Goal: Task Accomplishment & Management: Complete application form

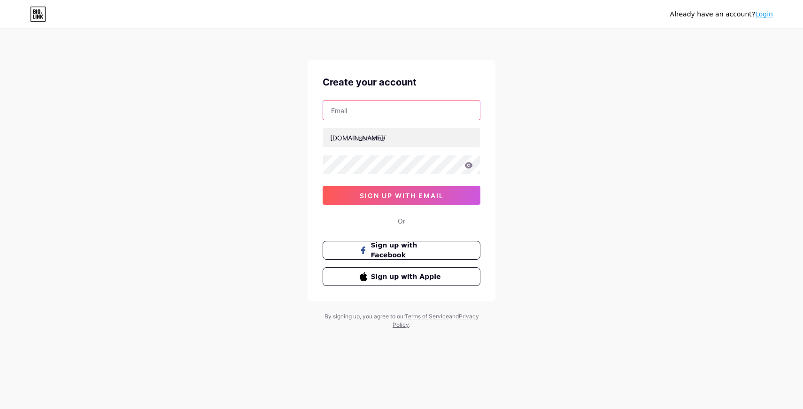
click at [404, 115] on input "text" at bounding box center [401, 110] width 157 height 19
type input "[EMAIL_ADDRESS][DOMAIN_NAME]"
click at [402, 134] on input "text" at bounding box center [401, 137] width 157 height 19
type input "thepiyushway"
click at [466, 165] on icon at bounding box center [469, 165] width 8 height 6
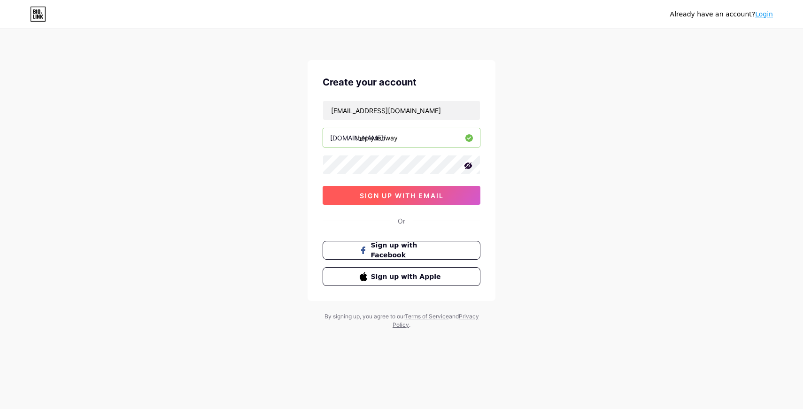
click at [429, 198] on span "sign up with email" at bounding box center [402, 196] width 84 height 8
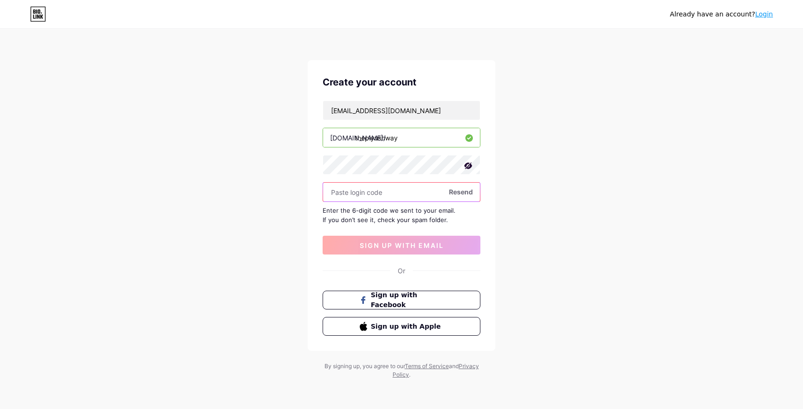
paste input "997939"
type input "997939"
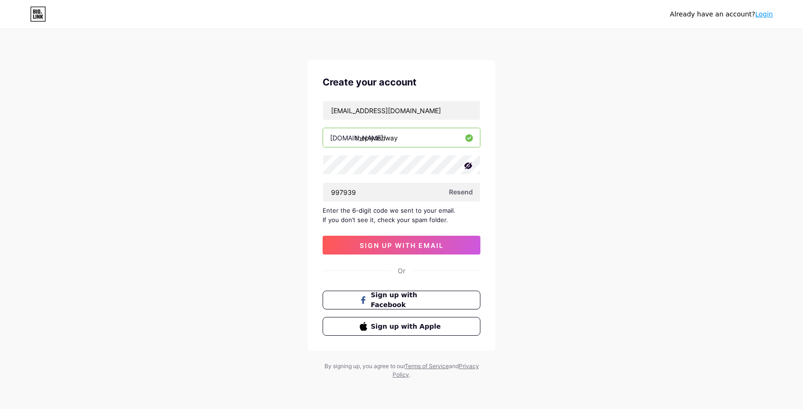
click at [420, 225] on div "[EMAIL_ADDRESS][DOMAIN_NAME] [DOMAIN_NAME]/ thepiyushway 997939 Resend Enter th…" at bounding box center [402, 178] width 158 height 154
click at [418, 243] on span "sign up with email" at bounding box center [402, 245] width 84 height 8
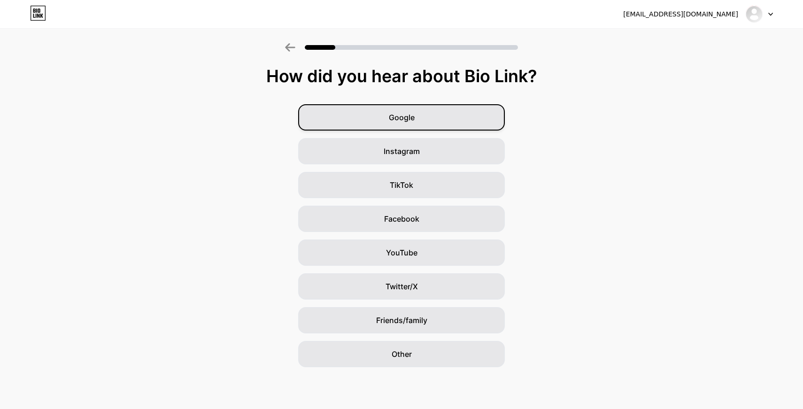
click at [421, 126] on div "Google" at bounding box center [401, 117] width 207 height 26
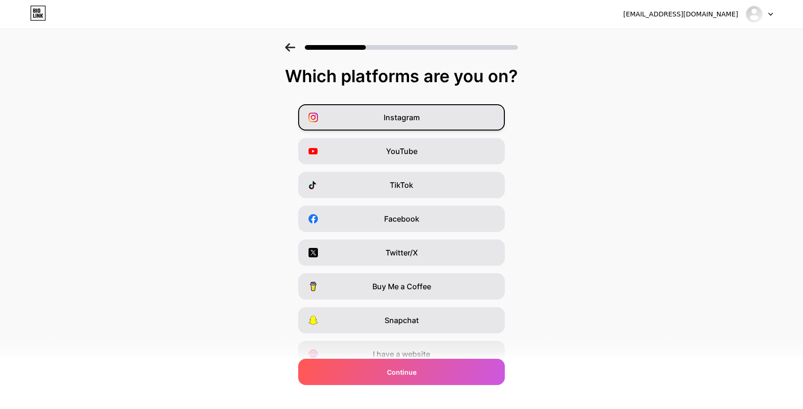
click at [422, 128] on div "Instagram" at bounding box center [401, 117] width 207 height 26
click at [421, 152] on div "YouTube" at bounding box center [401, 151] width 207 height 26
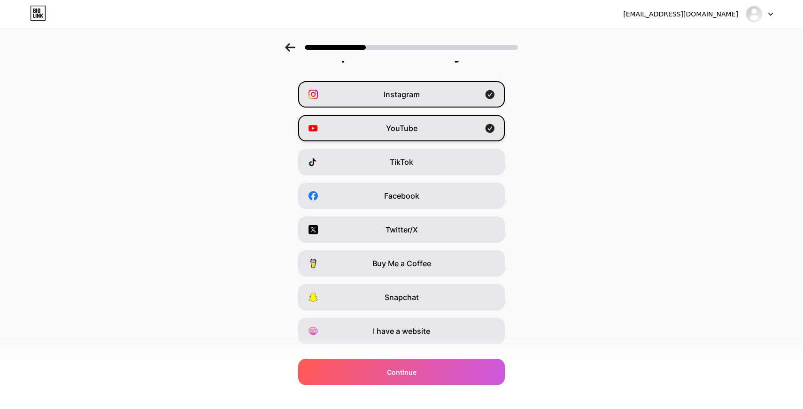
scroll to position [43, 0]
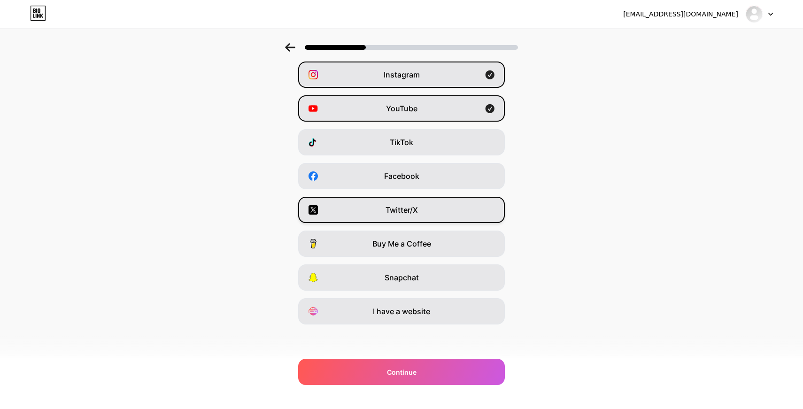
click at [410, 223] on div "Twitter/X" at bounding box center [401, 210] width 207 height 26
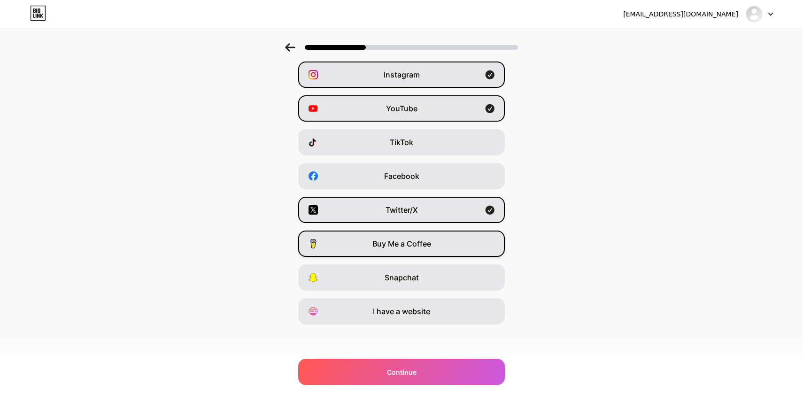
click at [426, 254] on div "Buy Me a Coffee" at bounding box center [401, 244] width 207 height 26
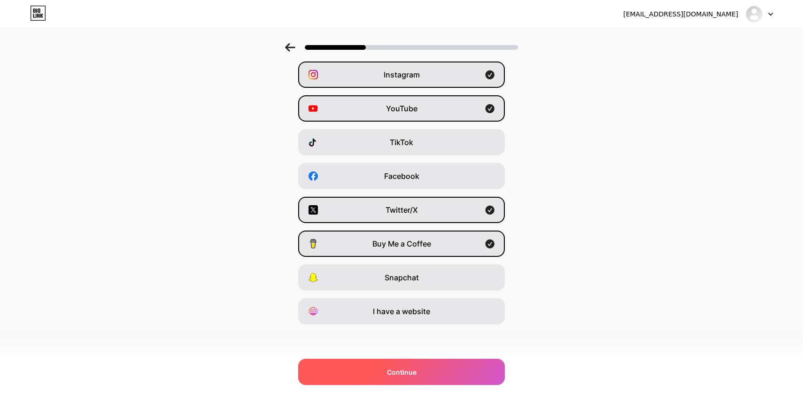
click at [422, 373] on div "Continue" at bounding box center [401, 372] width 207 height 26
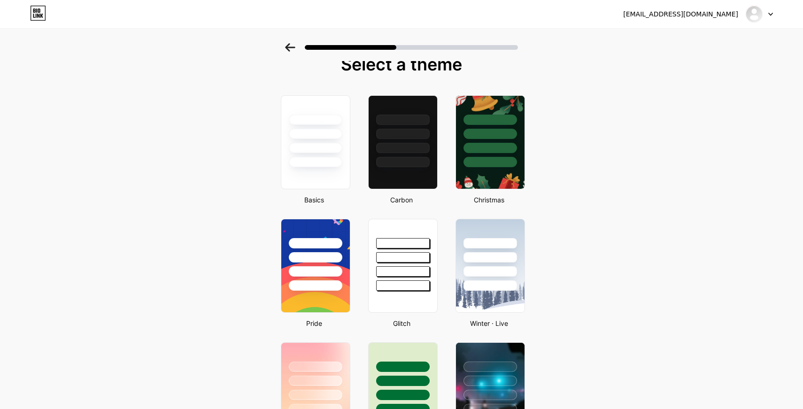
scroll to position [0, 0]
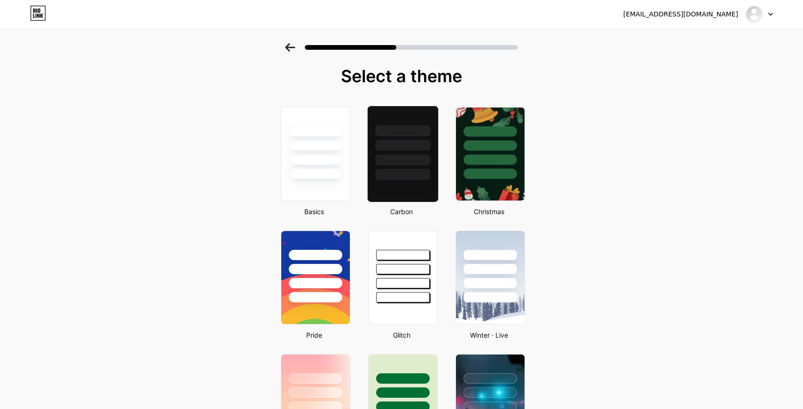
click at [410, 187] on div at bounding box center [402, 154] width 71 height 97
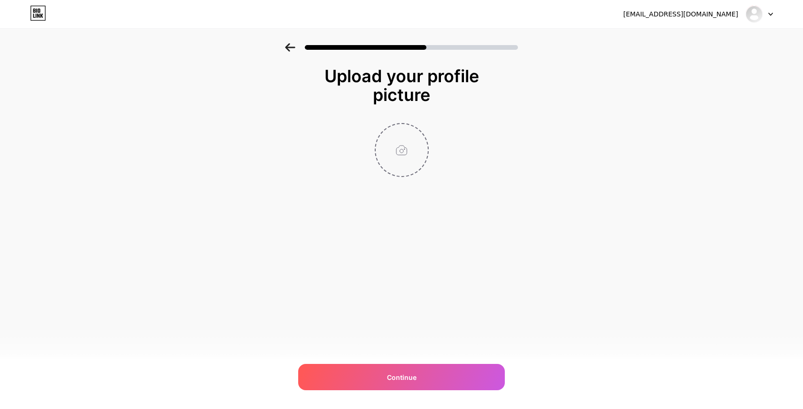
click at [407, 146] on input "file" at bounding box center [402, 150] width 52 height 52
type input "C:\fakepath\Headshot-photoaidcom-cropped.jpg"
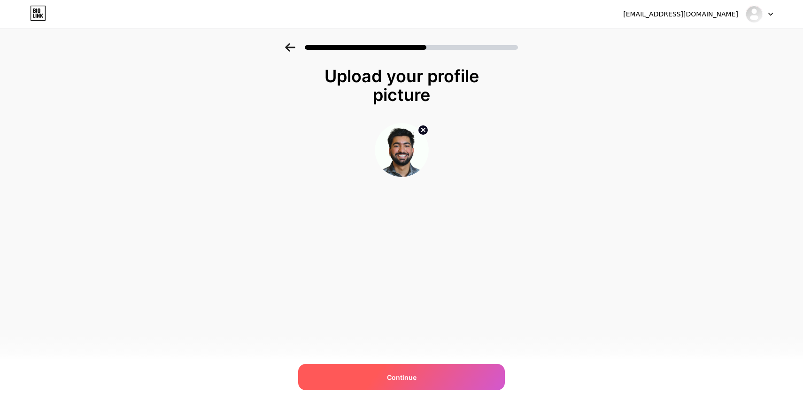
click at [415, 378] on span "Continue" at bounding box center [402, 378] width 30 height 10
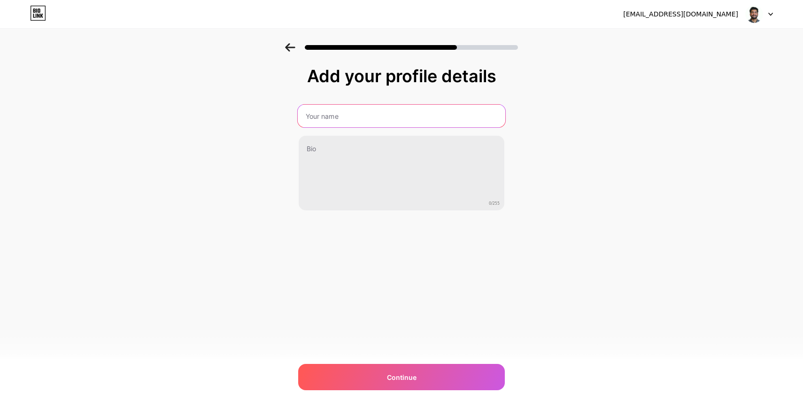
click at [429, 116] on input "text" at bounding box center [402, 116] width 208 height 23
type input "[PERSON_NAME]"
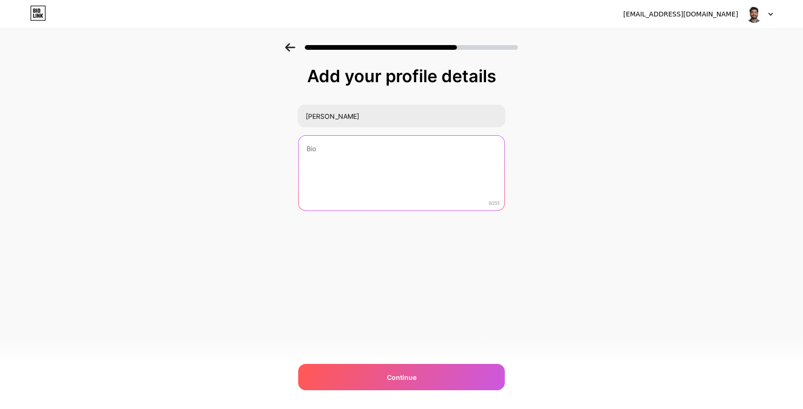
click at [368, 161] on textarea at bounding box center [402, 174] width 206 height 76
click at [423, 174] on textarea "Software Engineer | Educator | Mentor" at bounding box center [402, 173] width 208 height 77
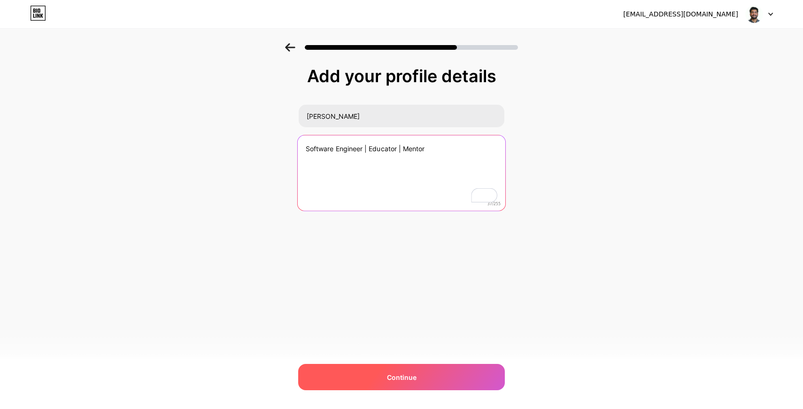
type textarea "Software Engineer | Educator | Mentor"
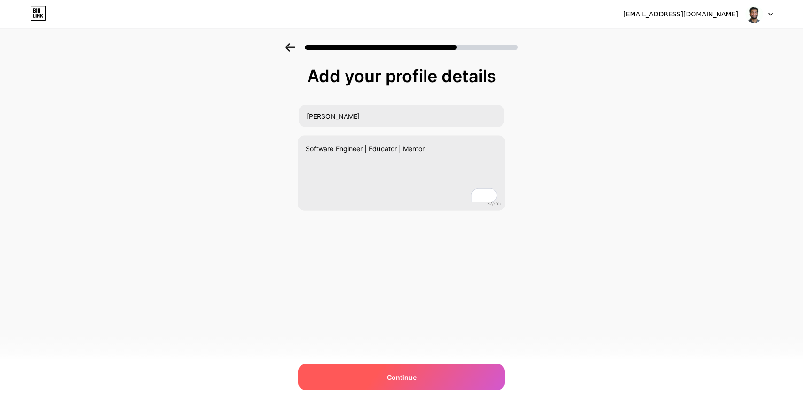
click at [423, 383] on div "Continue" at bounding box center [401, 377] width 207 height 26
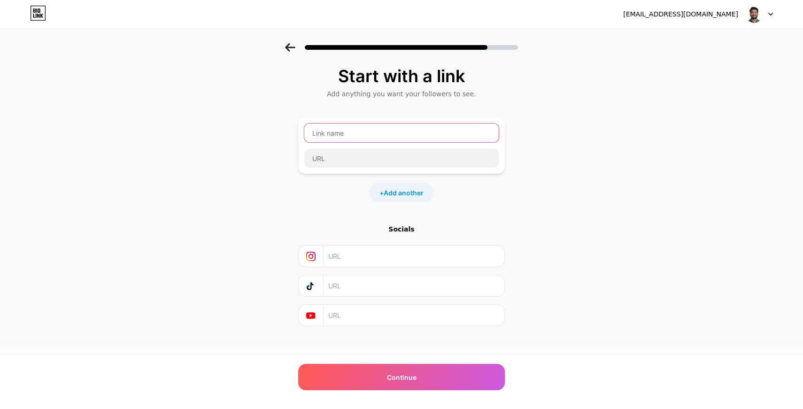
click at [390, 139] on input "text" at bounding box center [401, 133] width 194 height 19
type input "LinkedIn"
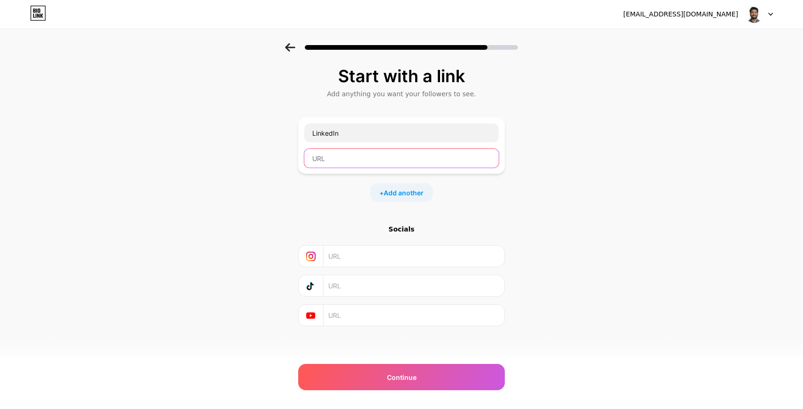
click at [384, 165] on input "text" at bounding box center [401, 158] width 194 height 19
click at [403, 254] on input "text" at bounding box center [413, 256] width 171 height 21
click at [366, 163] on input "text" at bounding box center [401, 158] width 194 height 19
paste input "997939"
type input "997939"
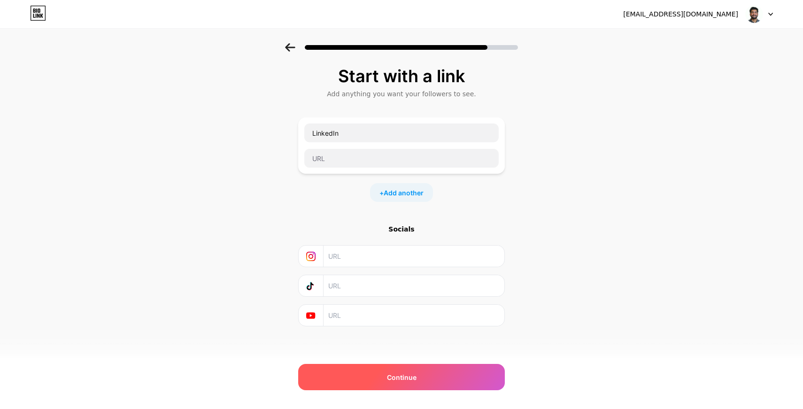
click at [441, 375] on div "Continue" at bounding box center [401, 377] width 207 height 26
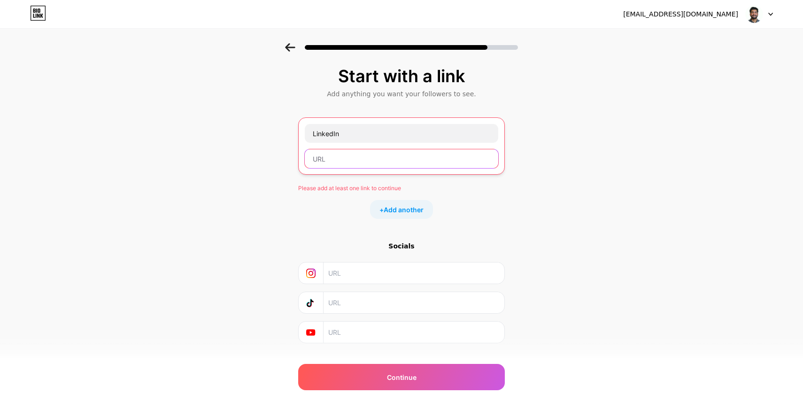
click at [393, 159] on input "text" at bounding box center [402, 158] width 194 height 19
paste input "[URL][DOMAIN_NAME]"
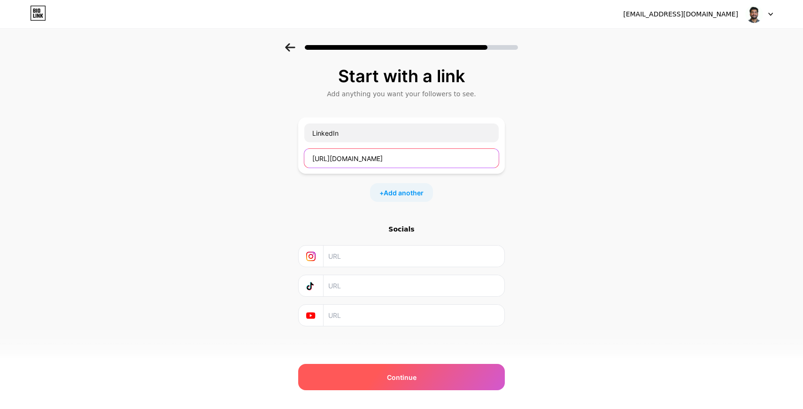
type input "[URL][DOMAIN_NAME]"
click at [430, 378] on div "Continue" at bounding box center [401, 377] width 207 height 26
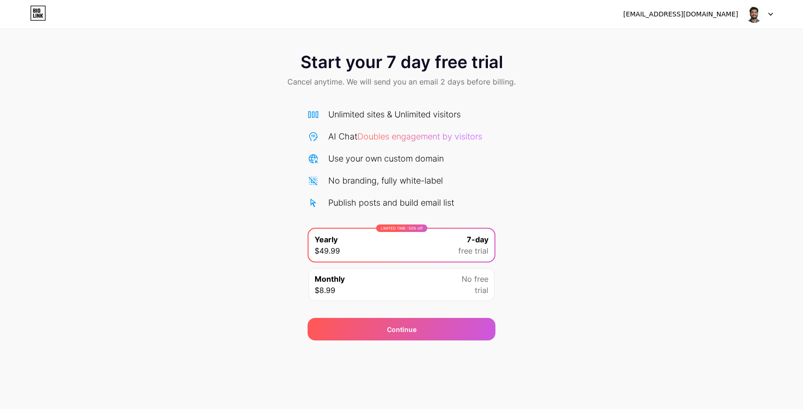
click at [40, 5] on div "[EMAIL_ADDRESS][DOMAIN_NAME] Logout" at bounding box center [401, 14] width 803 height 28
click at [36, 13] on icon at bounding box center [38, 13] width 16 height 15
